Goal: Go to known website: Access a specific website the user already knows

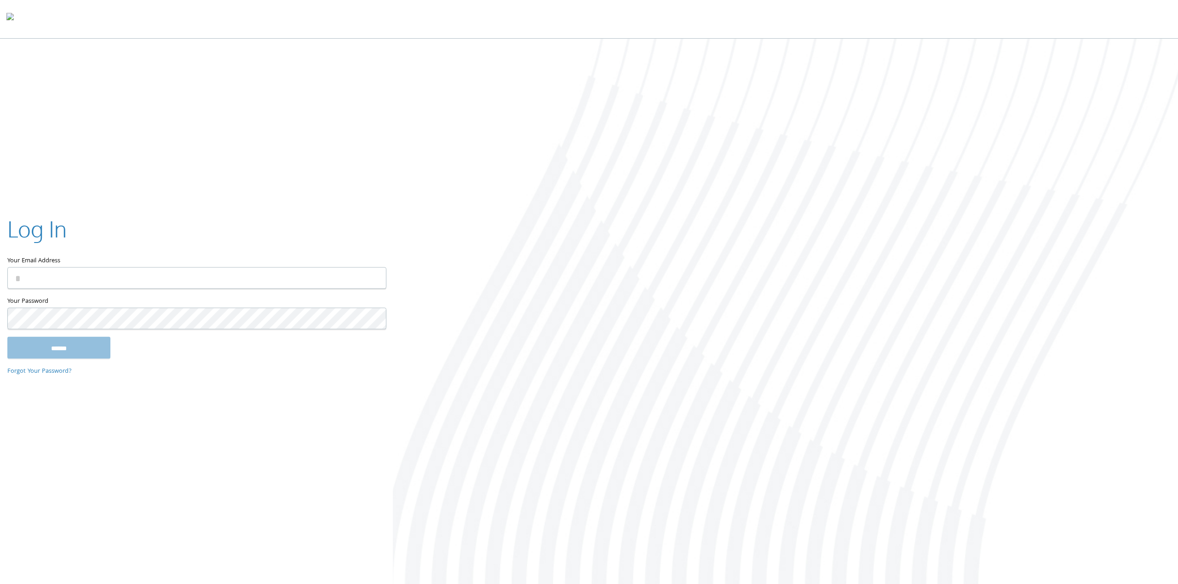
type input "**********"
click at [55, 355] on input "******" at bounding box center [58, 348] width 103 height 22
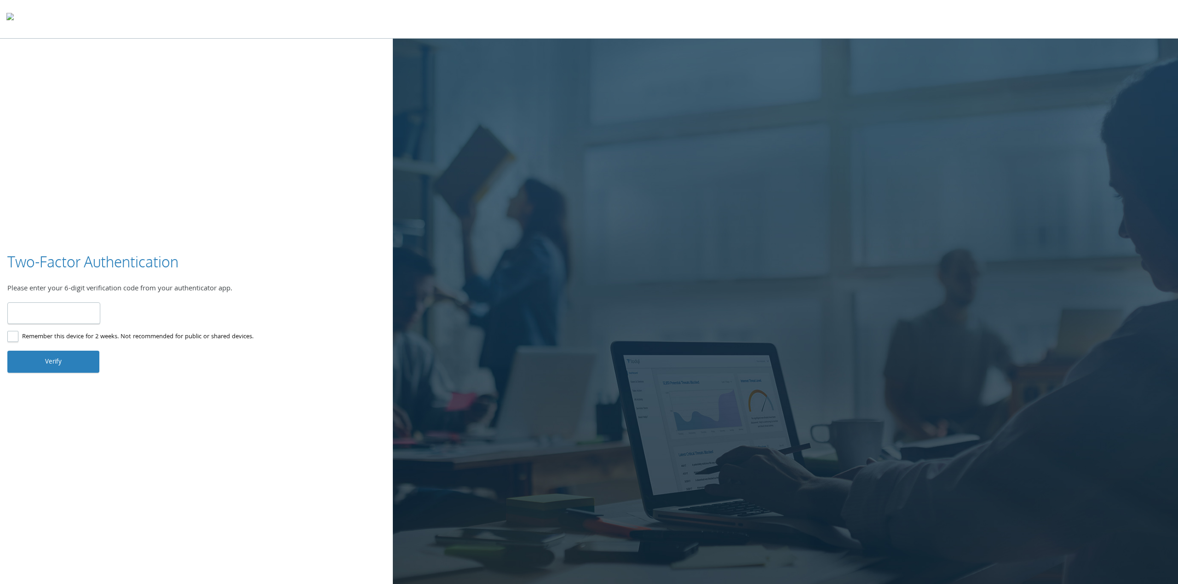
type input "******"
